Goal: Information Seeking & Learning: Learn about a topic

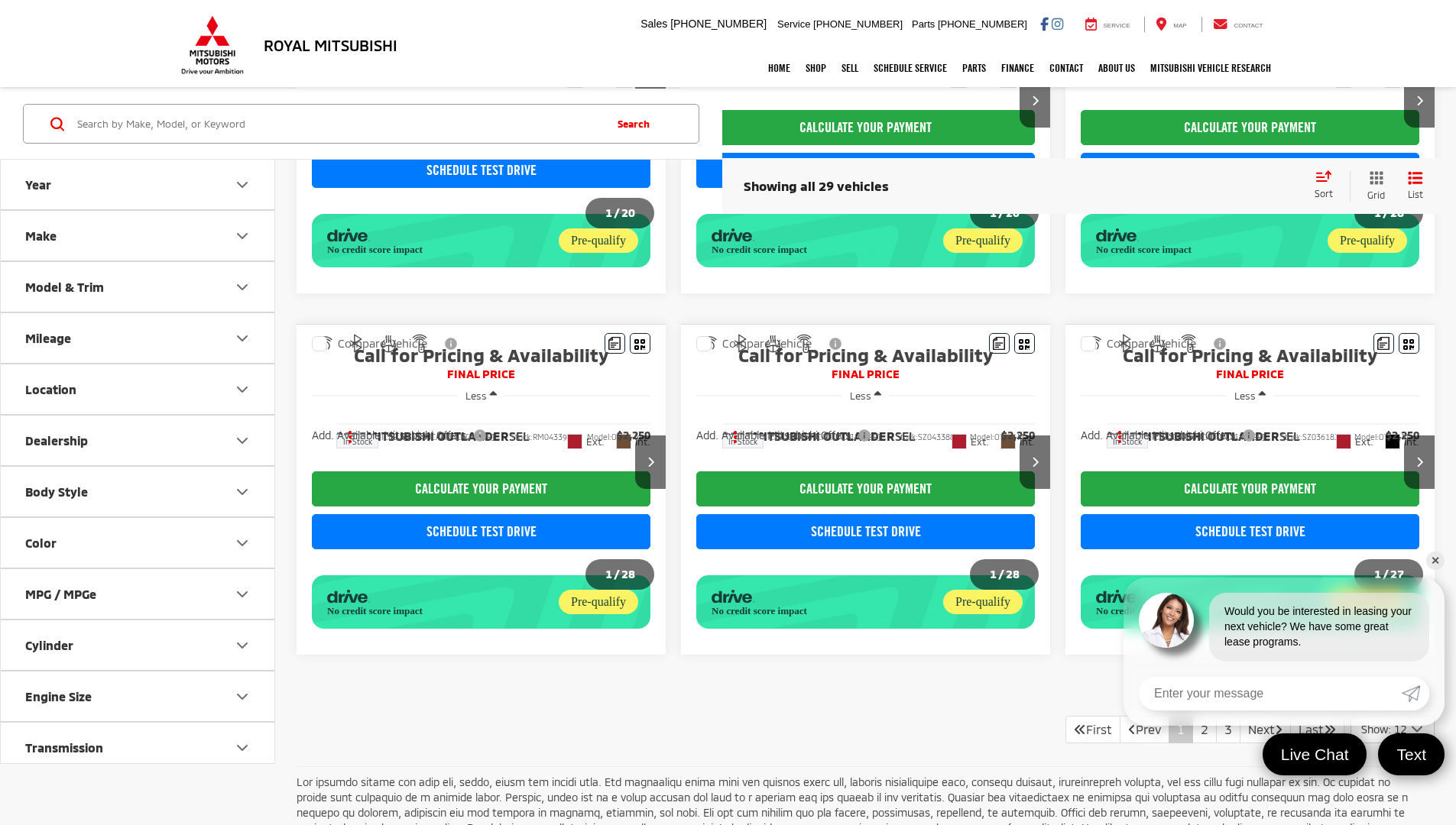
scroll to position [1128, 0]
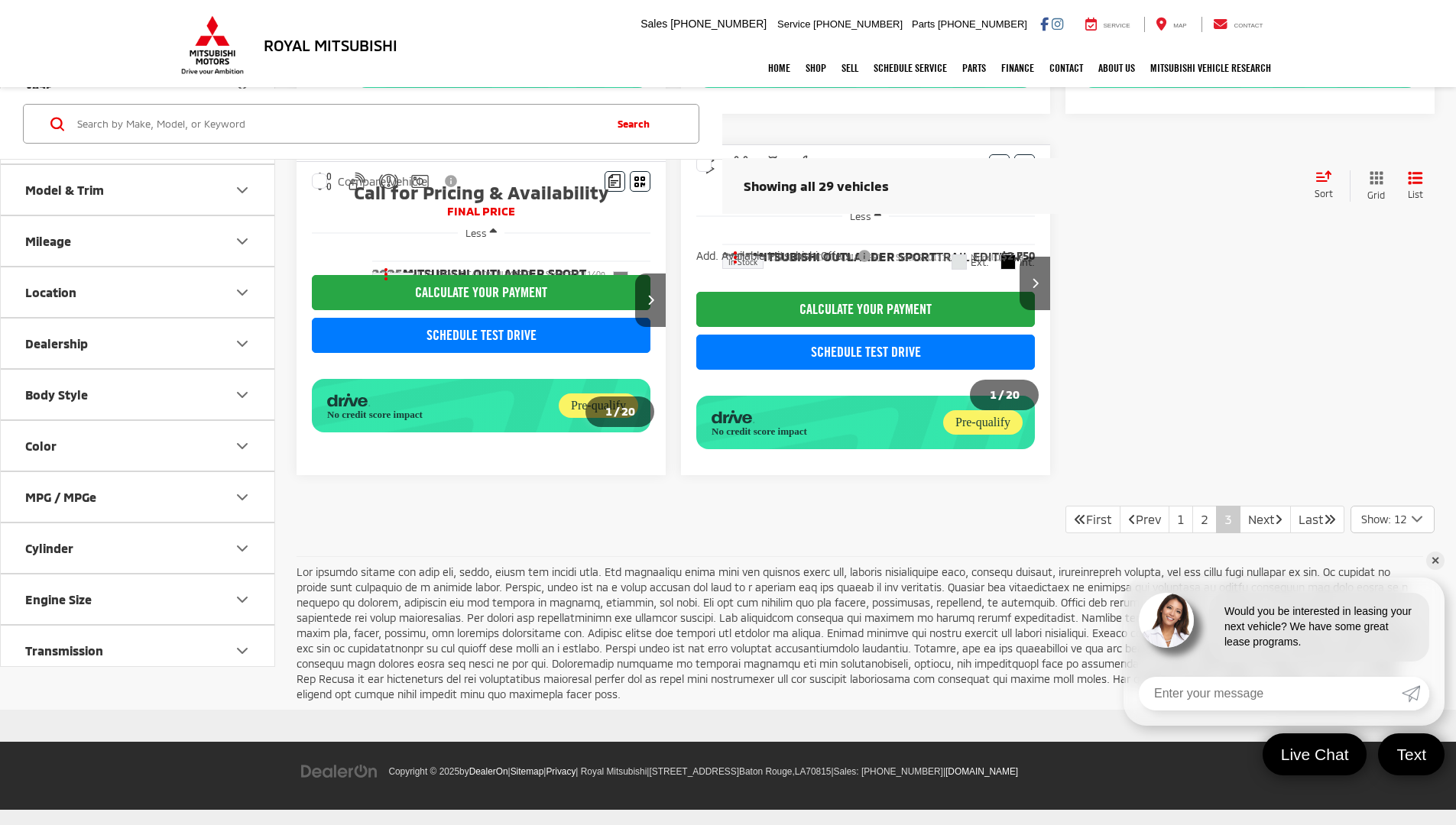
scroll to position [602, 0]
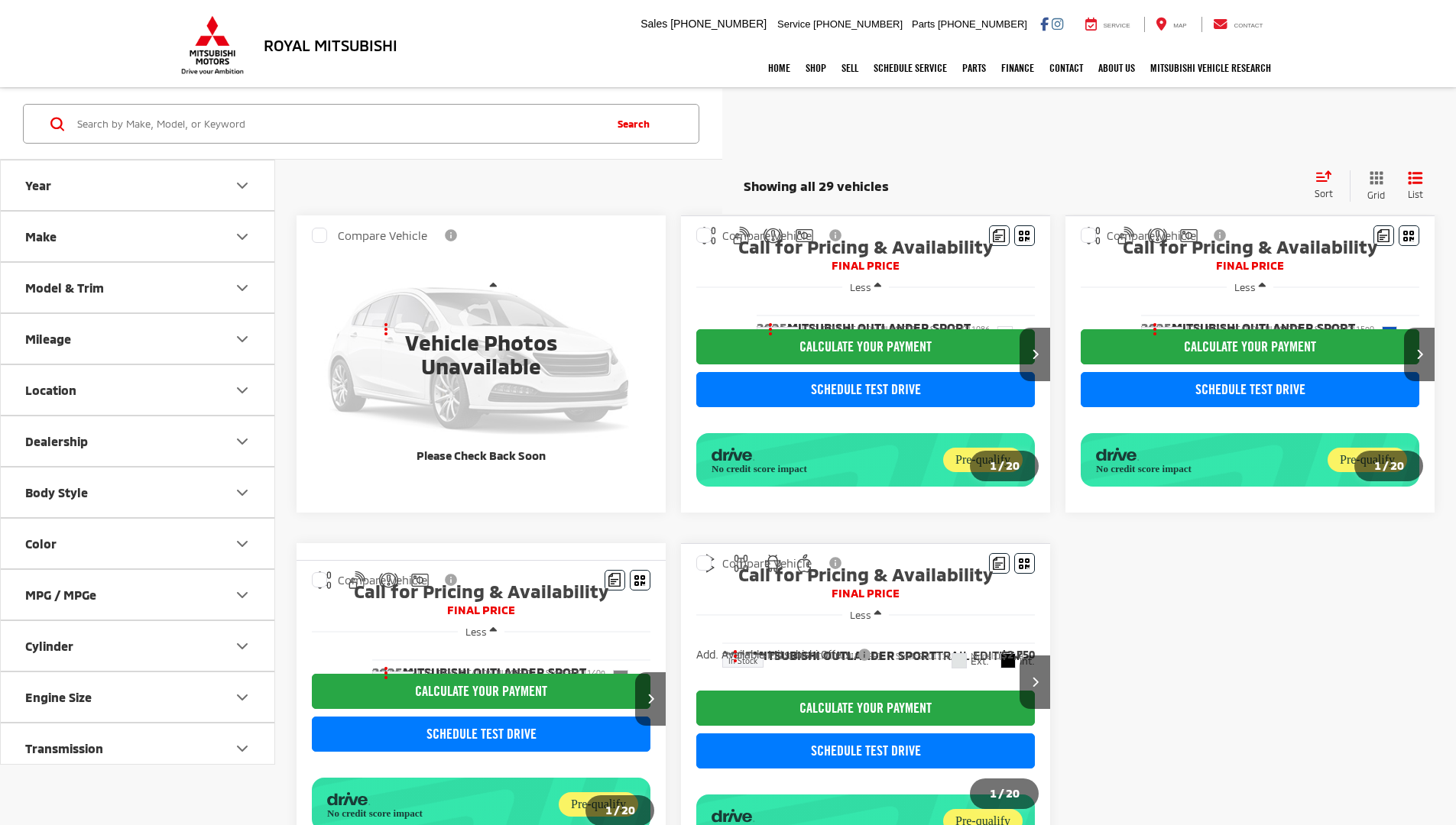
scroll to position [602, 0]
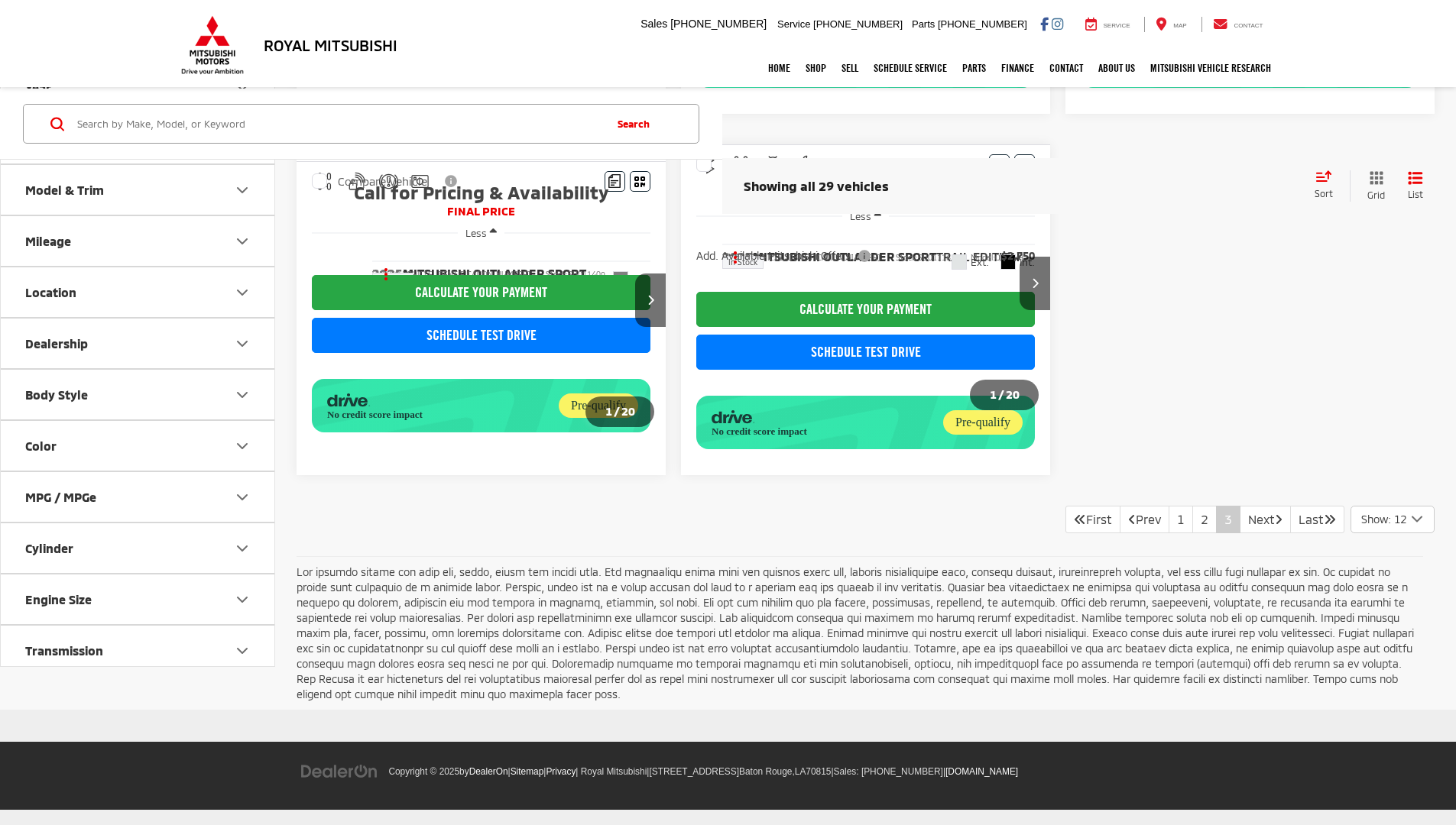
scroll to position [602, 0]
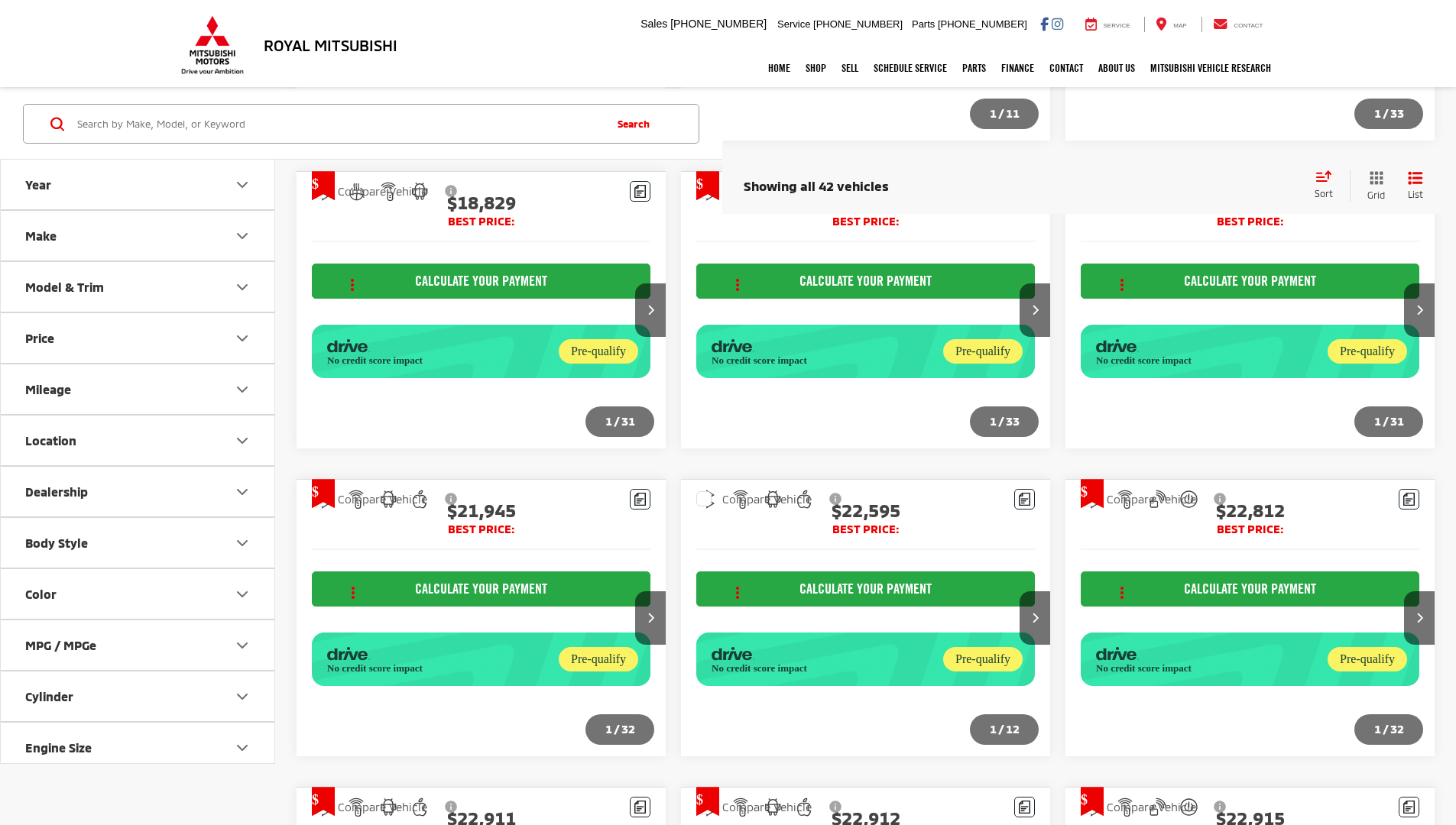
scroll to position [1817, 0]
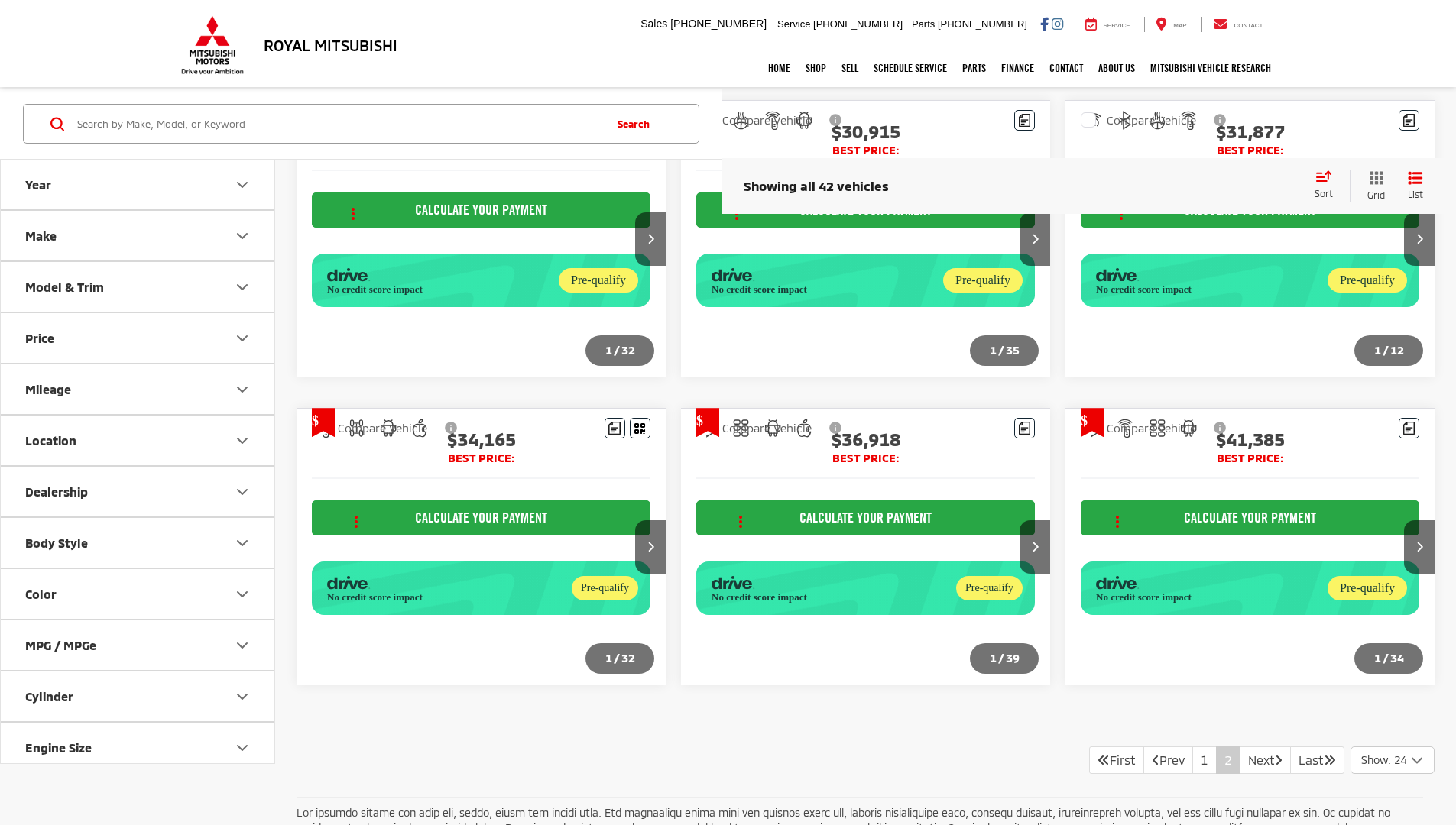
scroll to position [1421, 0]
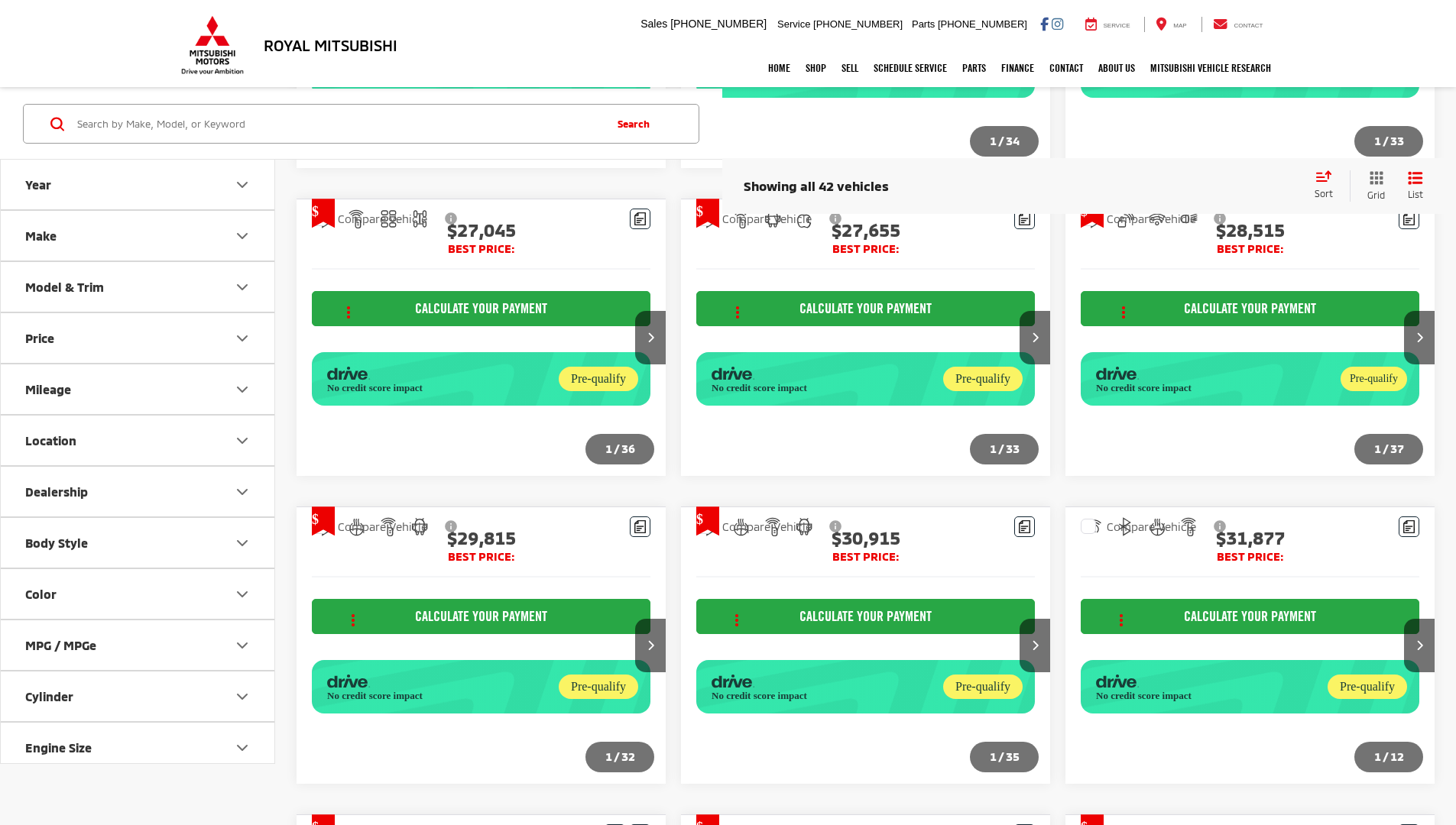
scroll to position [1099, 0]
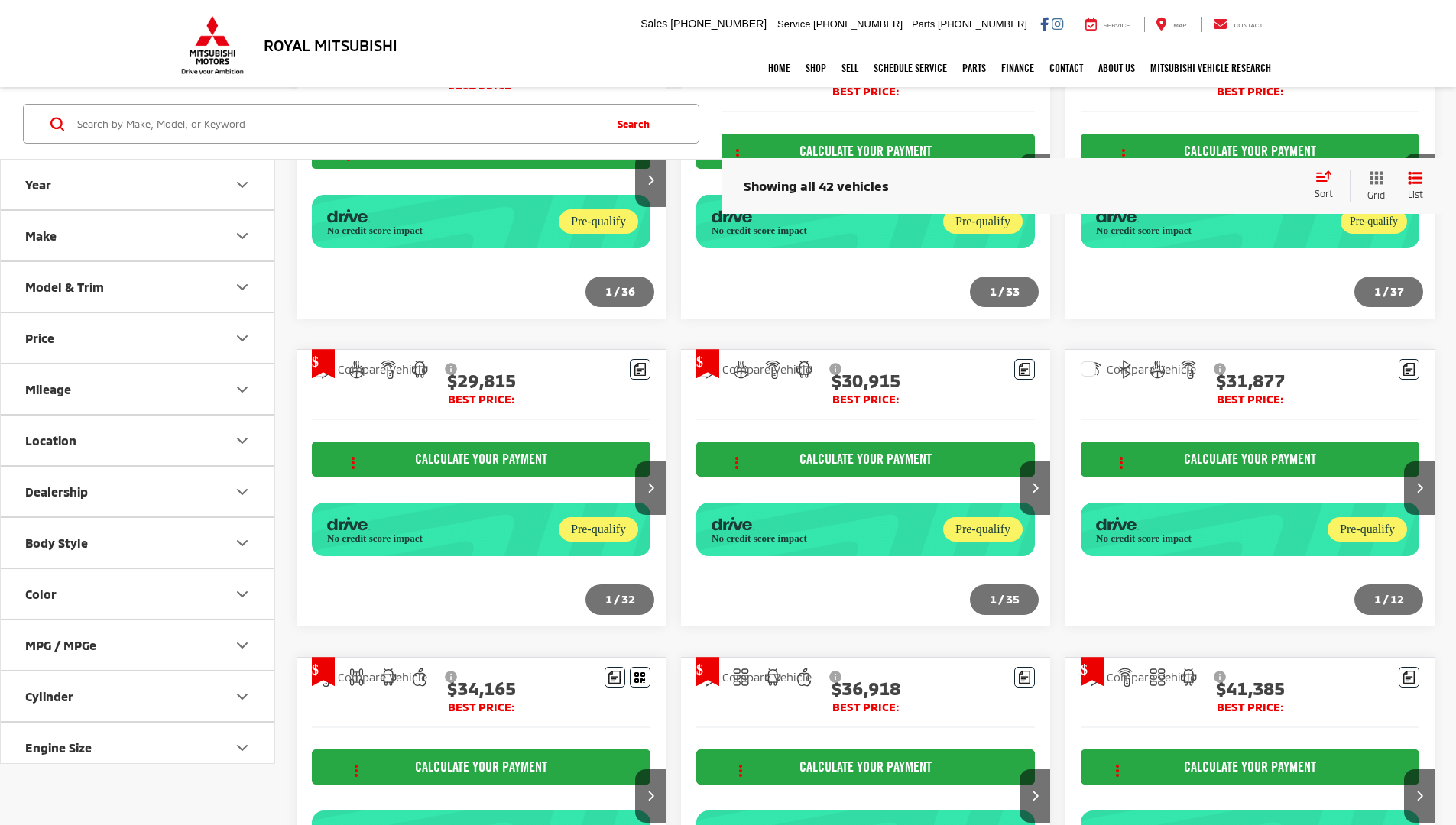
scroll to position [1421, 0]
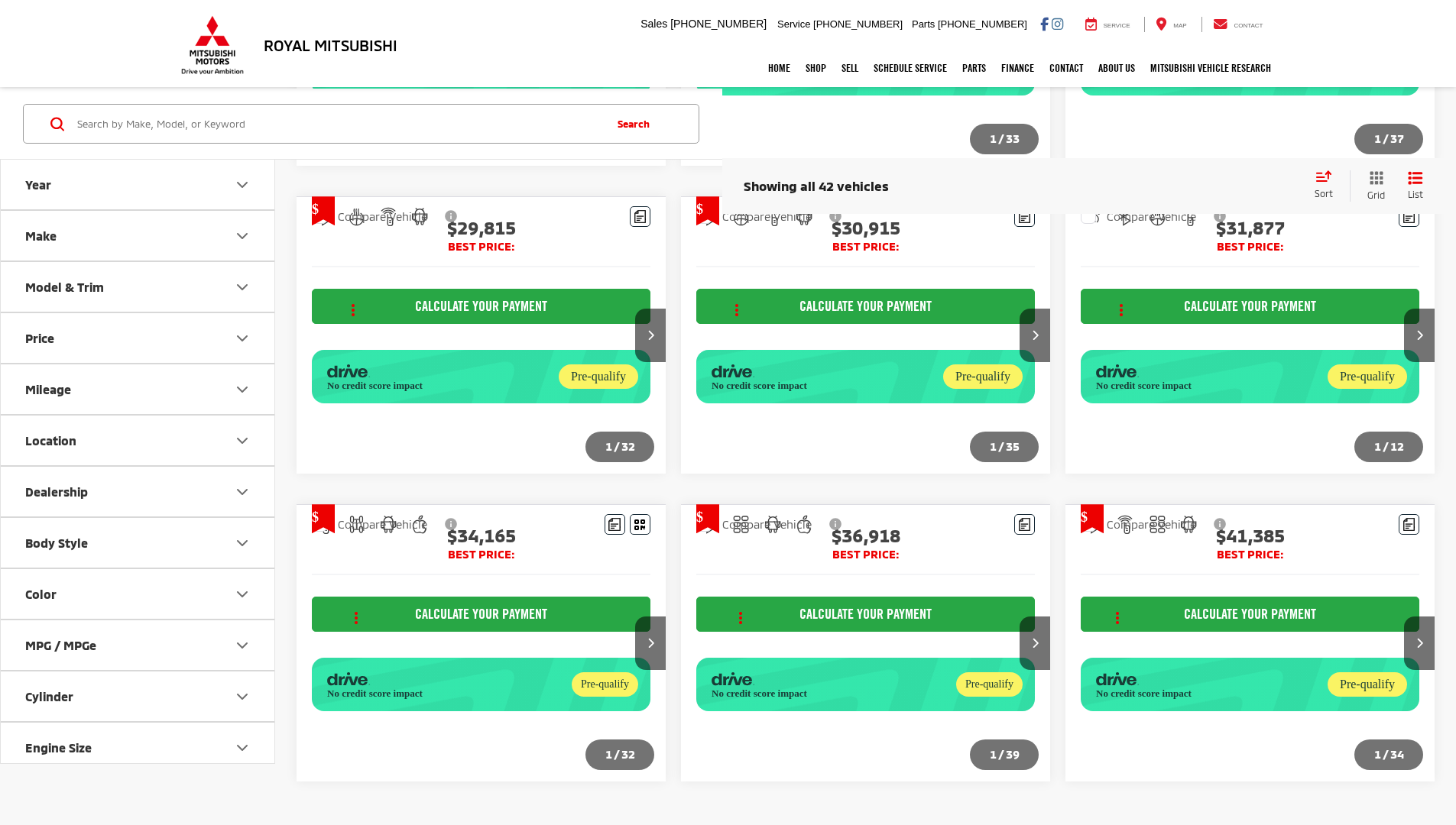
scroll to position [1421, 0]
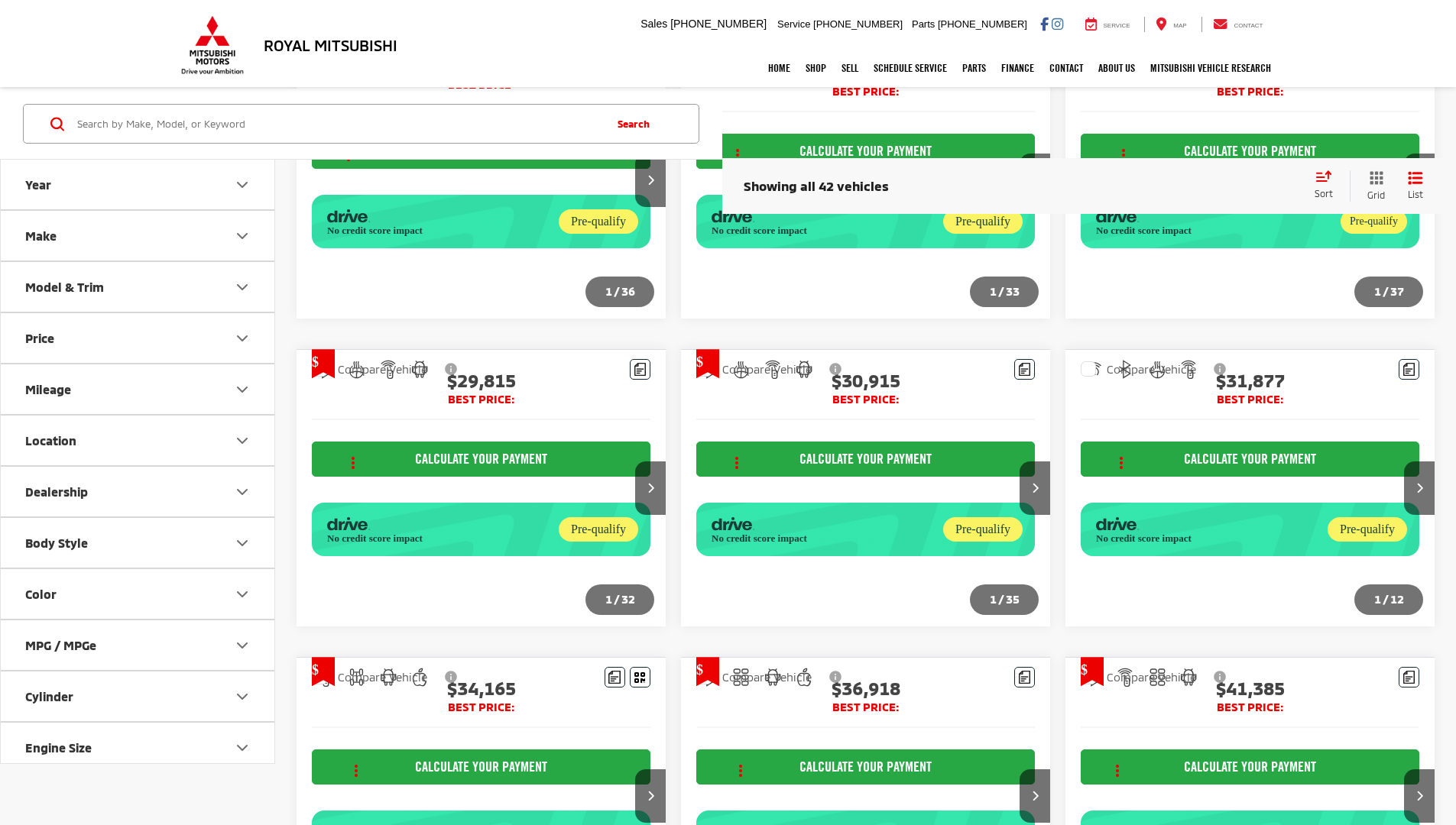
scroll to position [1421, 0]
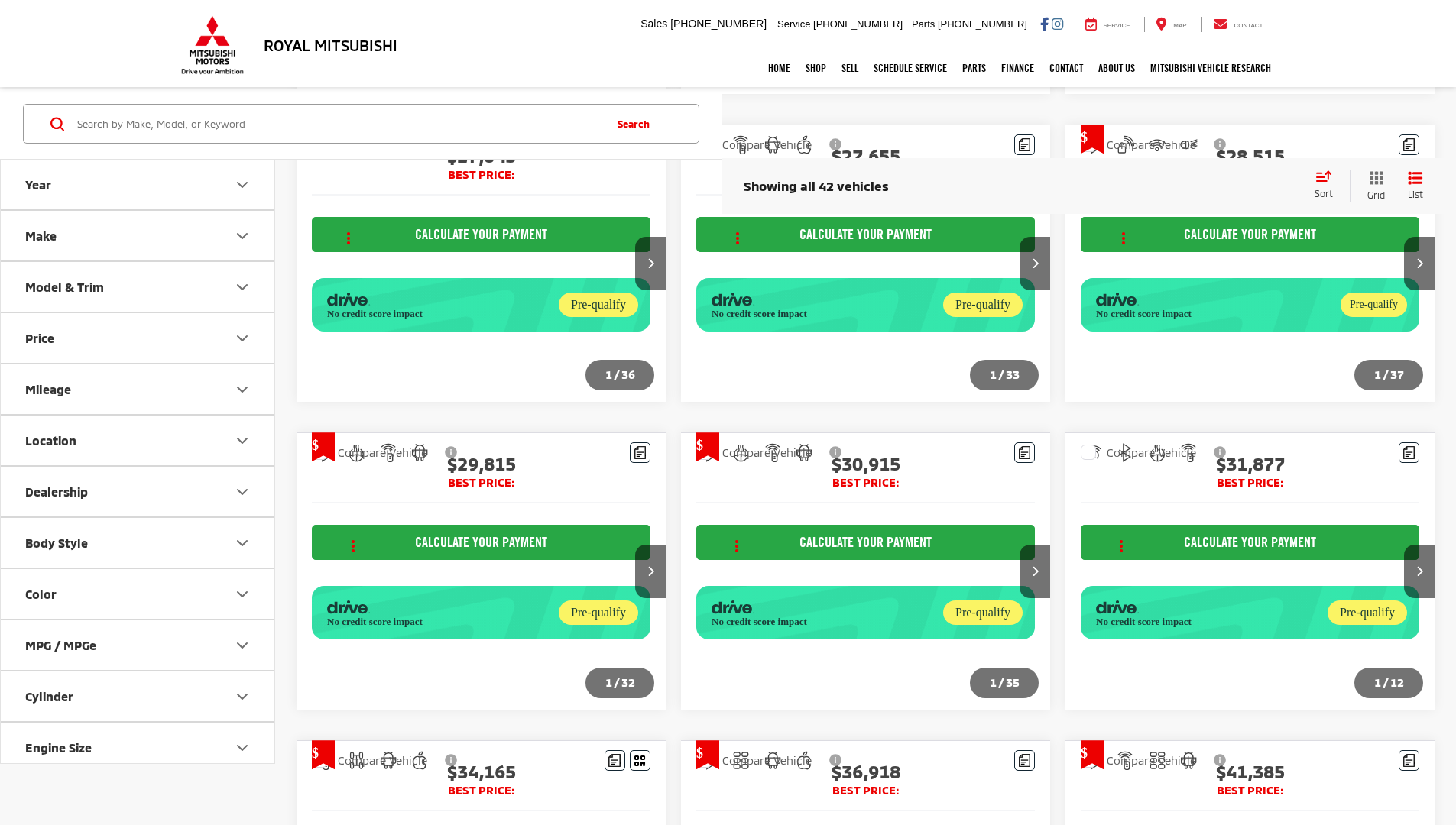
scroll to position [1251, 0]
